Goal: Register for event/course

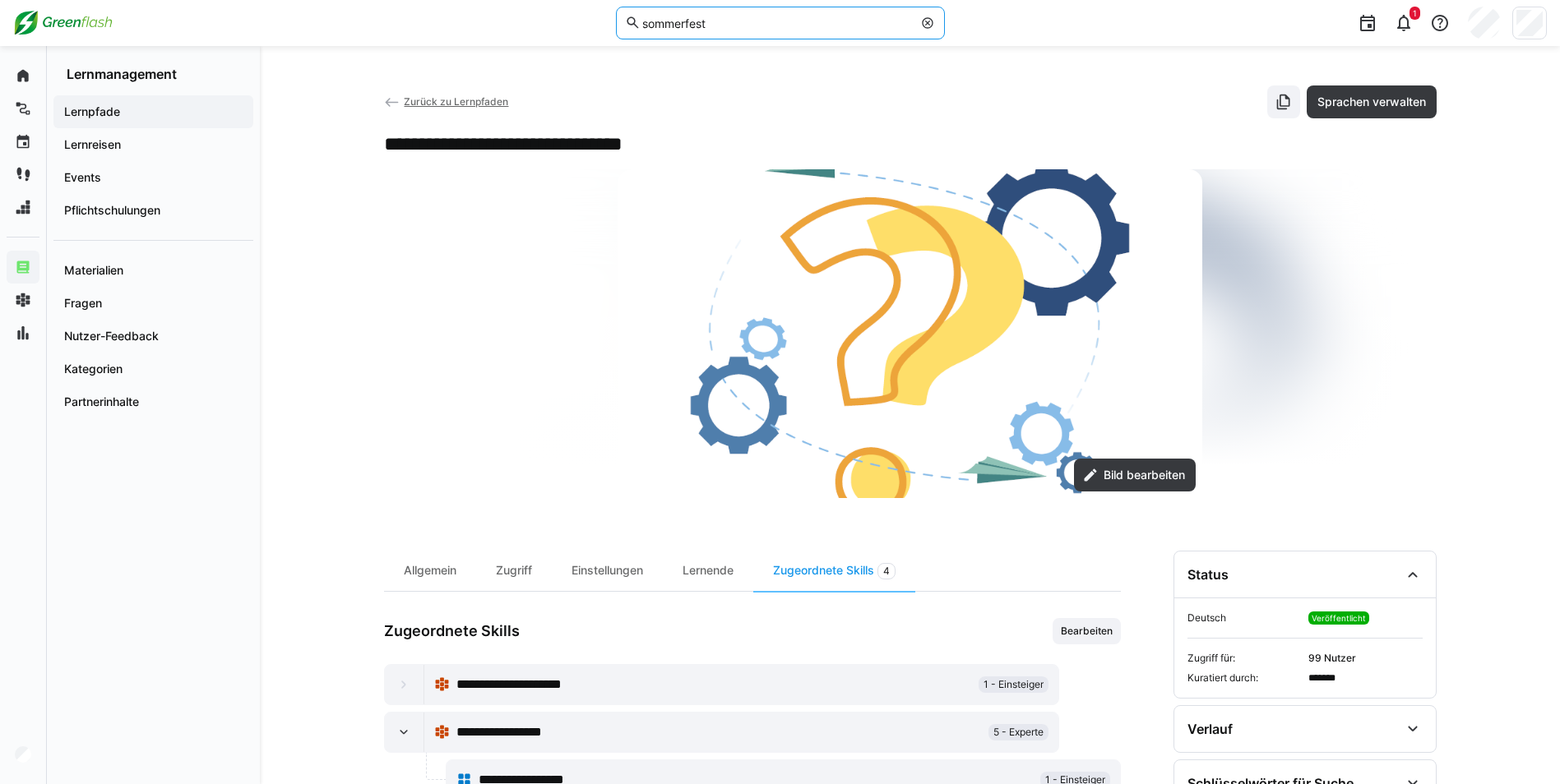
type input "sommerfest"
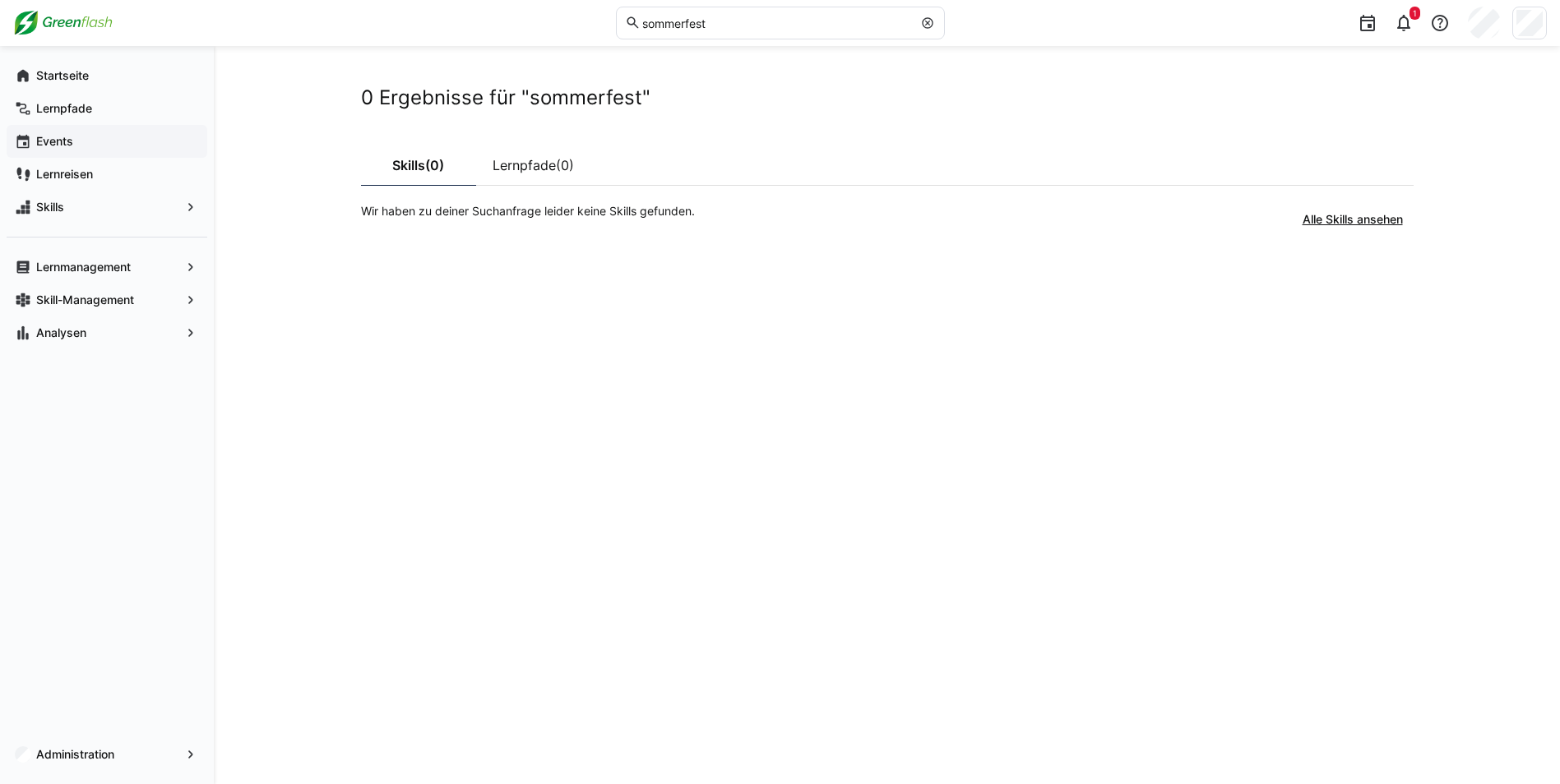
click at [83, 140] on span "Events" at bounding box center [116, 141] width 165 height 17
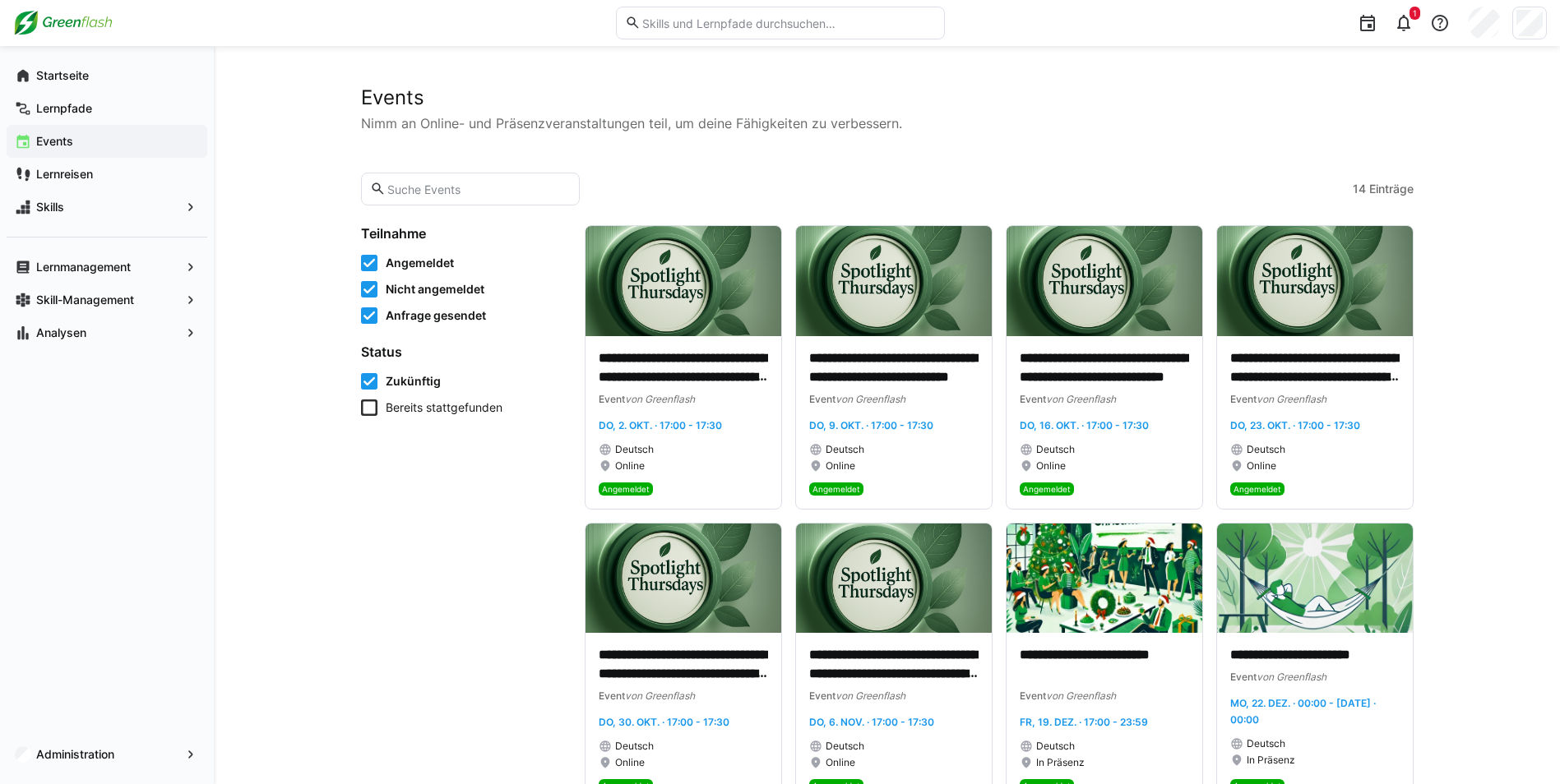
click at [426, 377] on span "Zukünftig" at bounding box center [412, 381] width 55 height 17
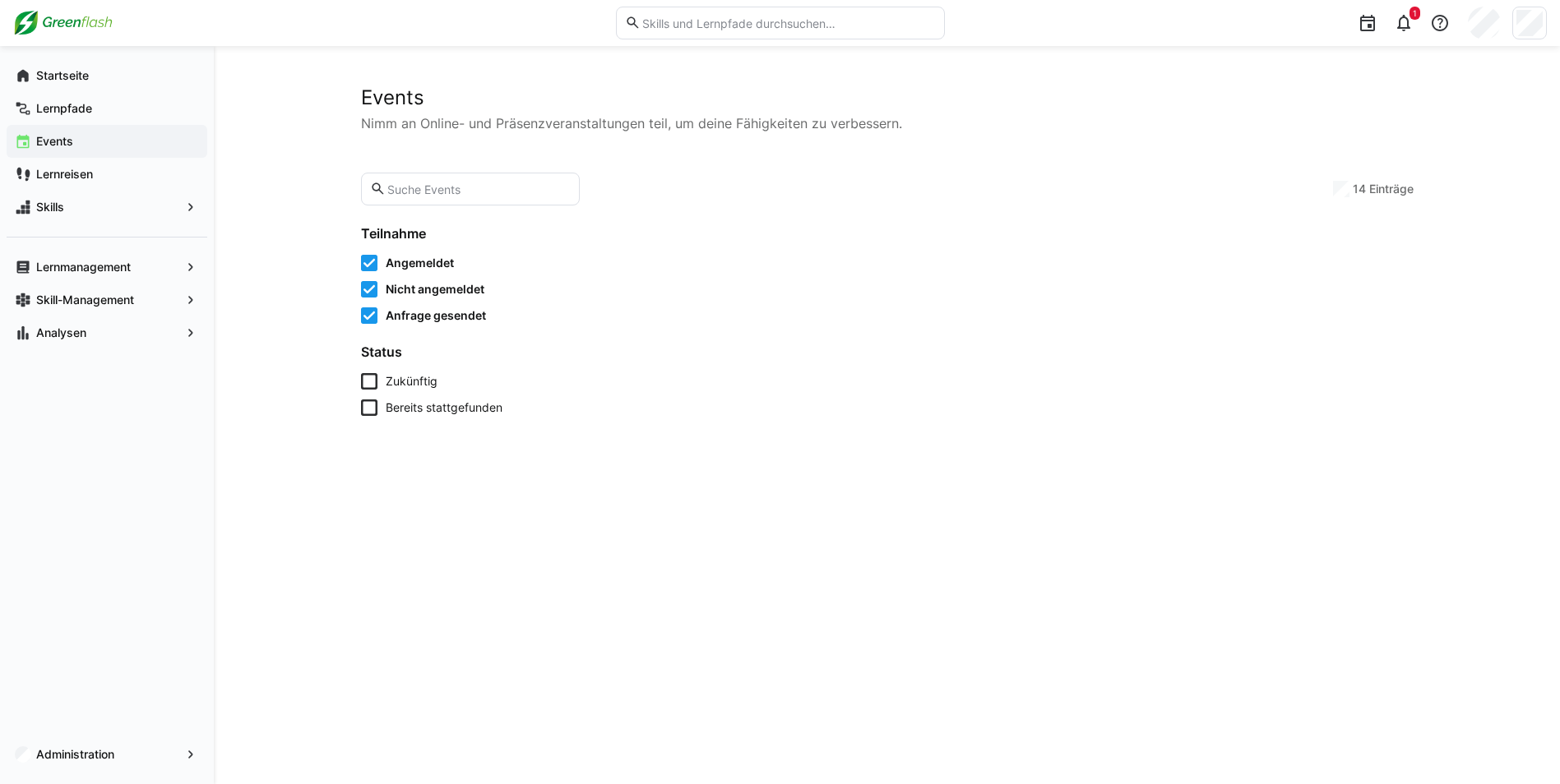
click at [438, 194] on input "text" at bounding box center [478, 189] width 185 height 15
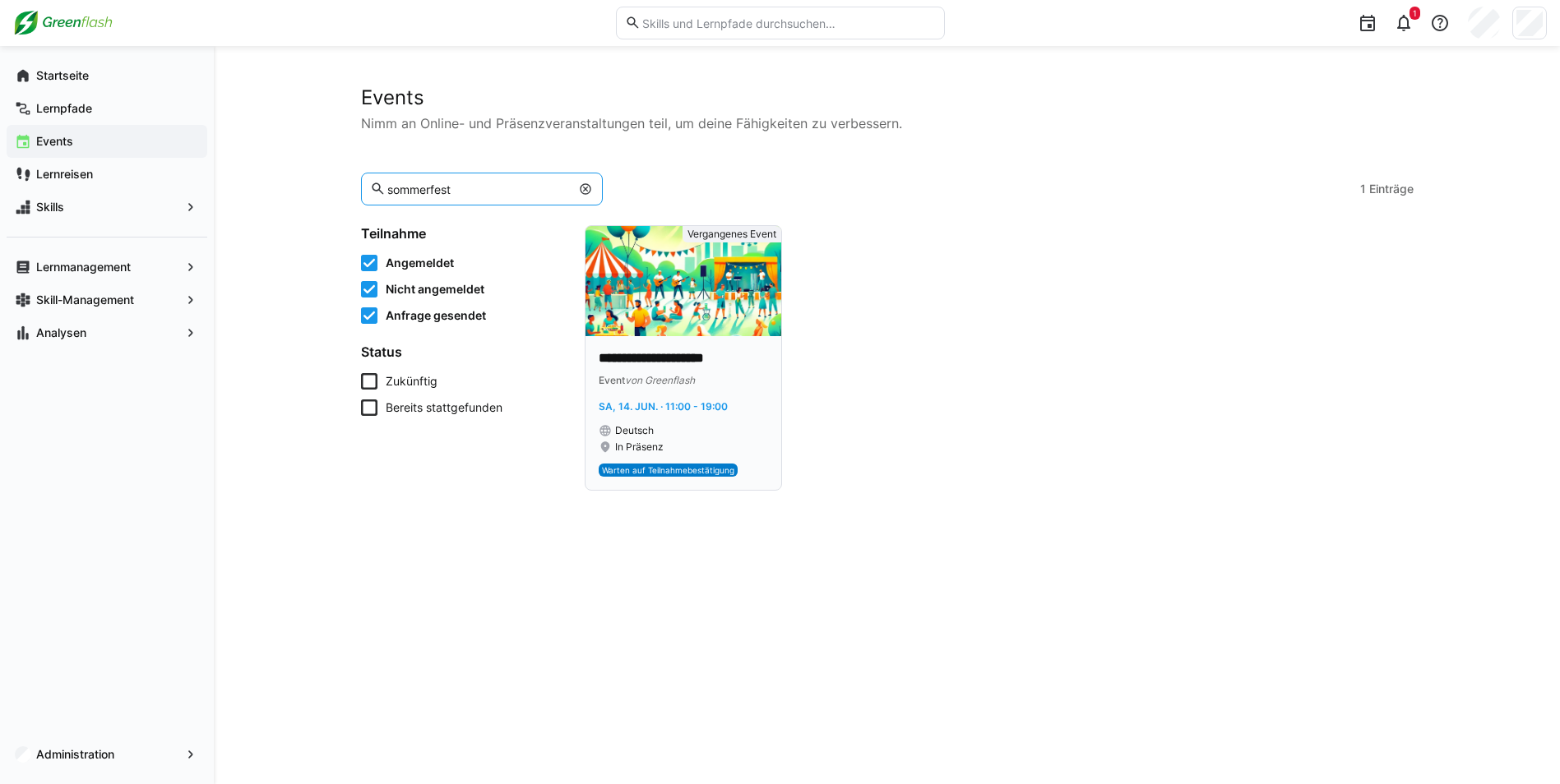
type input "sommerfest"
click at [685, 346] on div "**********" at bounding box center [683, 413] width 196 height 153
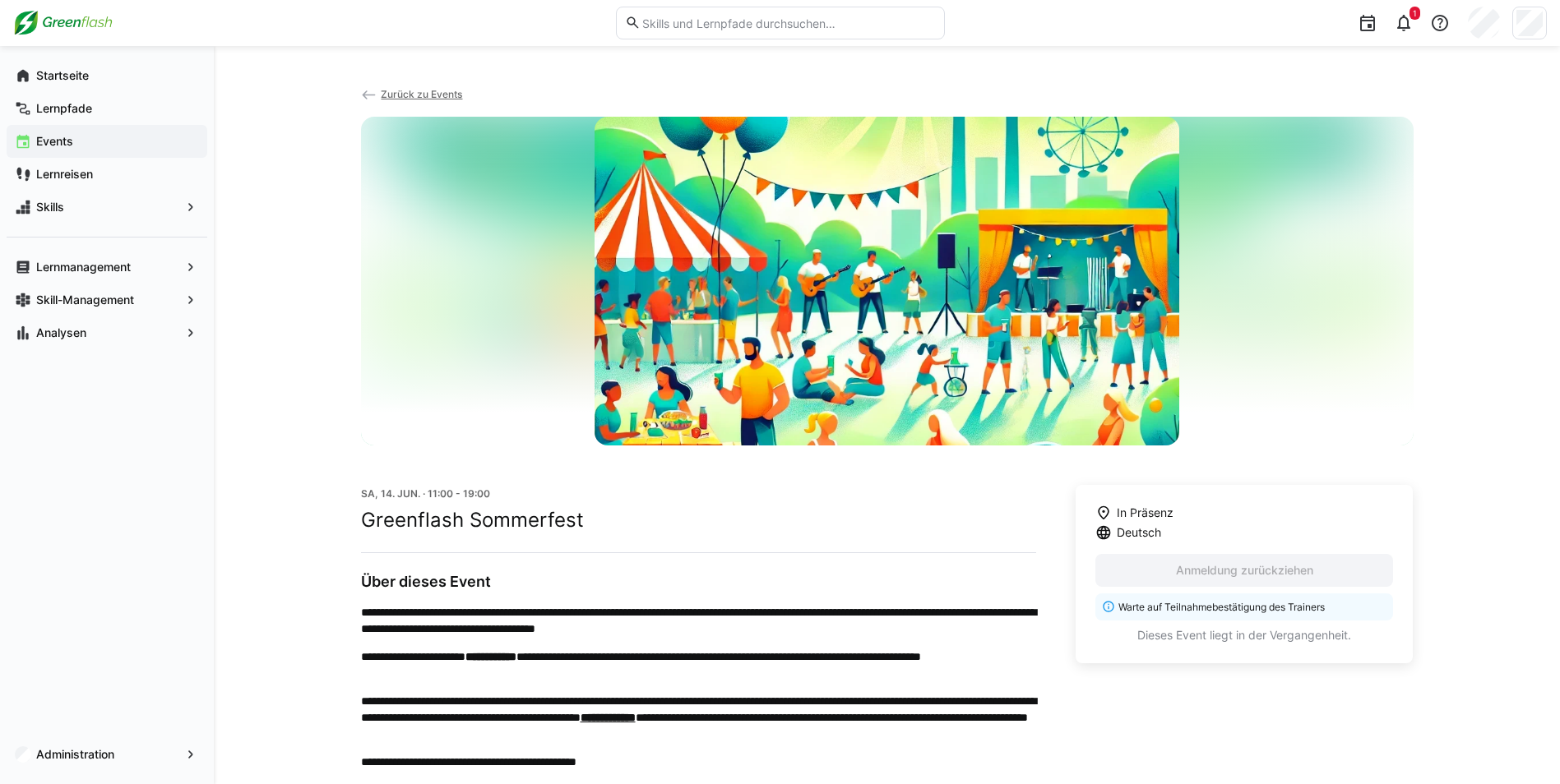
click at [442, 98] on span "Zurück zu Events" at bounding box center [421, 94] width 82 height 12
